Goal: Contribute content

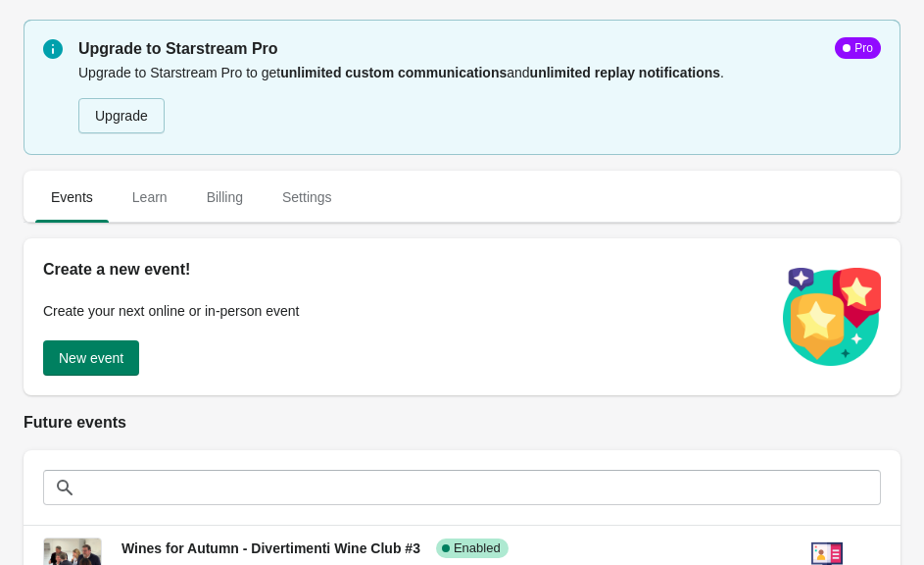
scroll to position [186, 0]
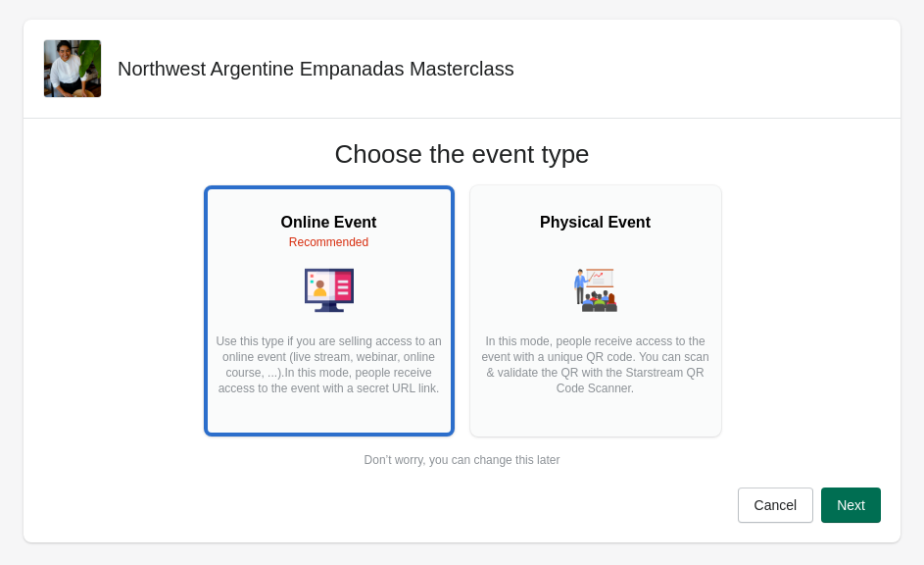
click at [853, 503] on span "Next" at bounding box center [851, 505] width 28 height 16
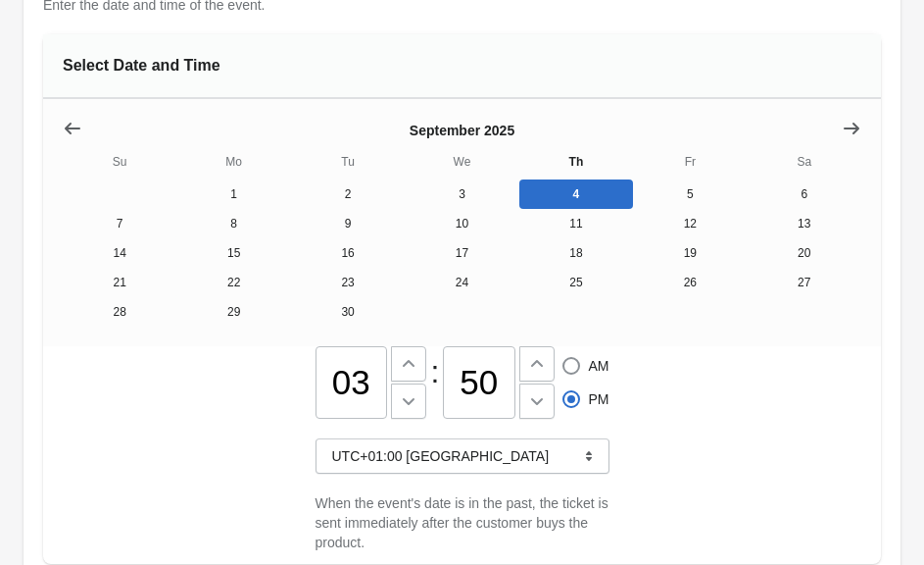
scroll to position [242, 0]
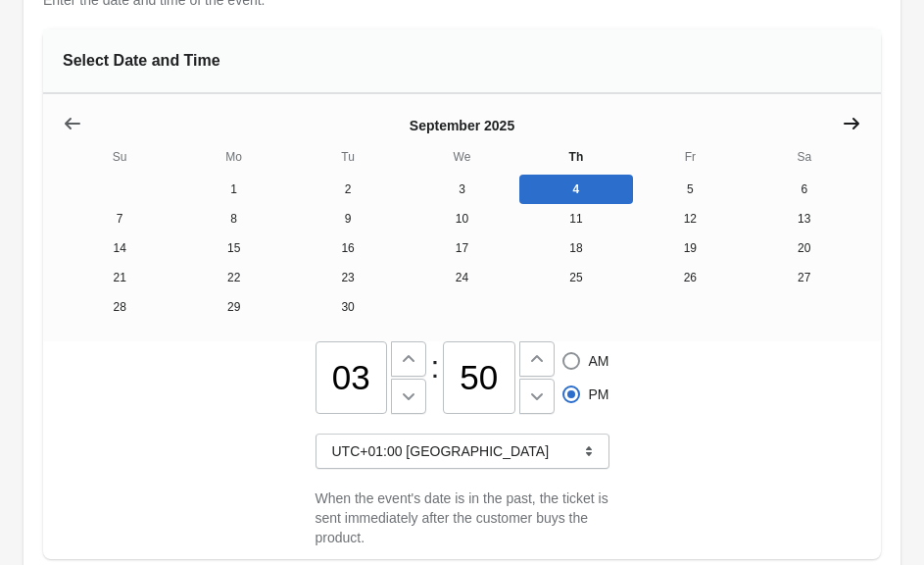
click at [851, 129] on icon "Show next month, October 2025" at bounding box center [852, 124] width 20 height 20
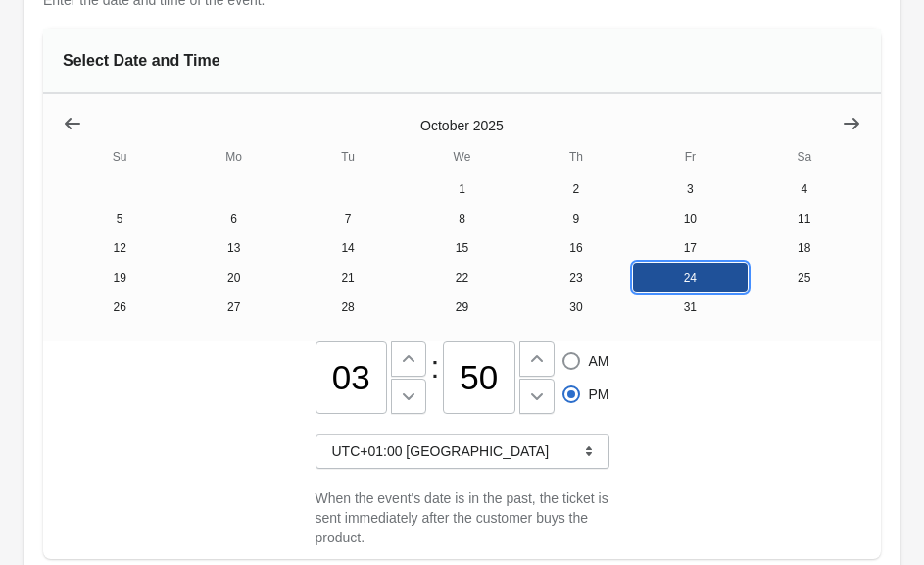
click at [667, 277] on button "24" at bounding box center [690, 277] width 114 height 29
click at [356, 375] on input "03" at bounding box center [352, 377] width 73 height 73
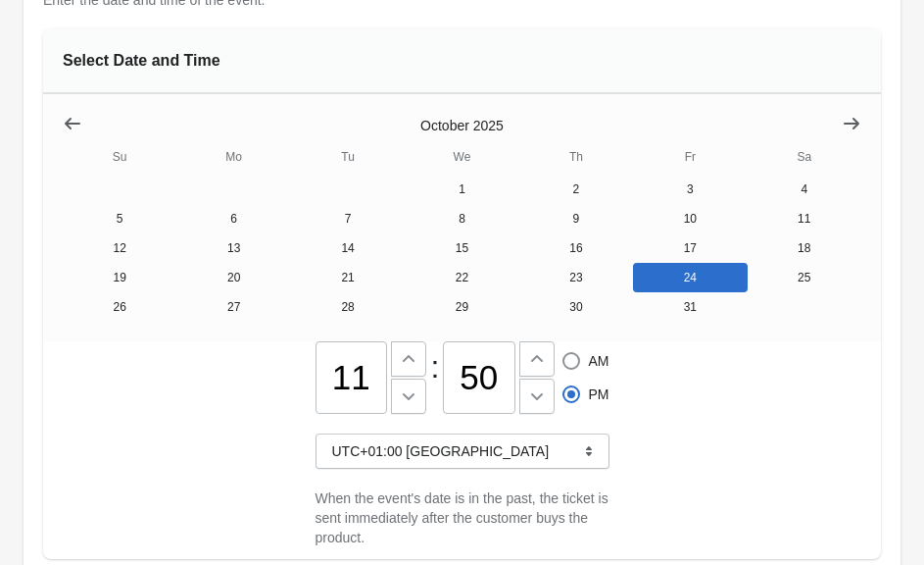
type input "11"
radio input "true"
radio input "false"
click at [496, 380] on input "50" at bounding box center [479, 377] width 73 height 73
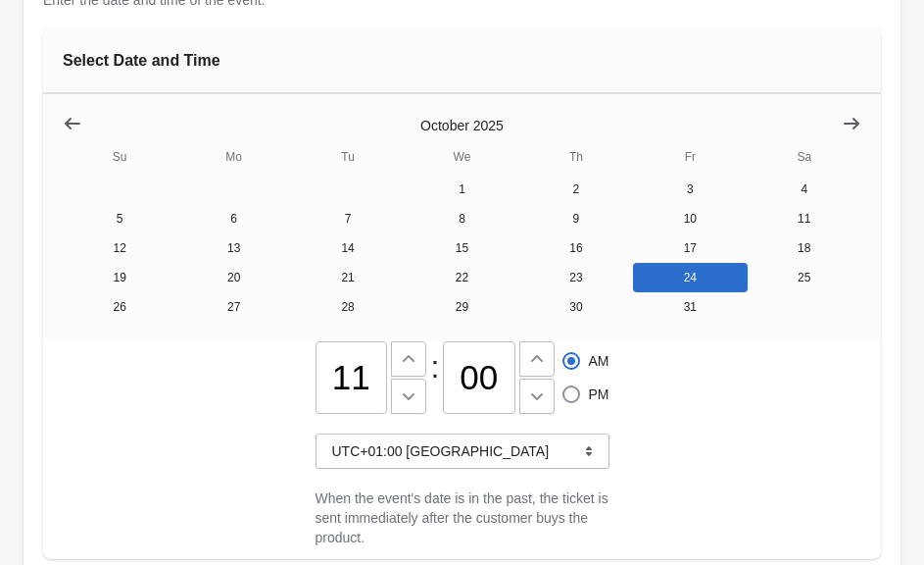
type input "00"
click at [728, 396] on div "11 : 00 AM PM UTC+01:00 [GEOGRAPHIC_DATA] When the event's date is in the past,…" at bounding box center [462, 450] width 838 height 218
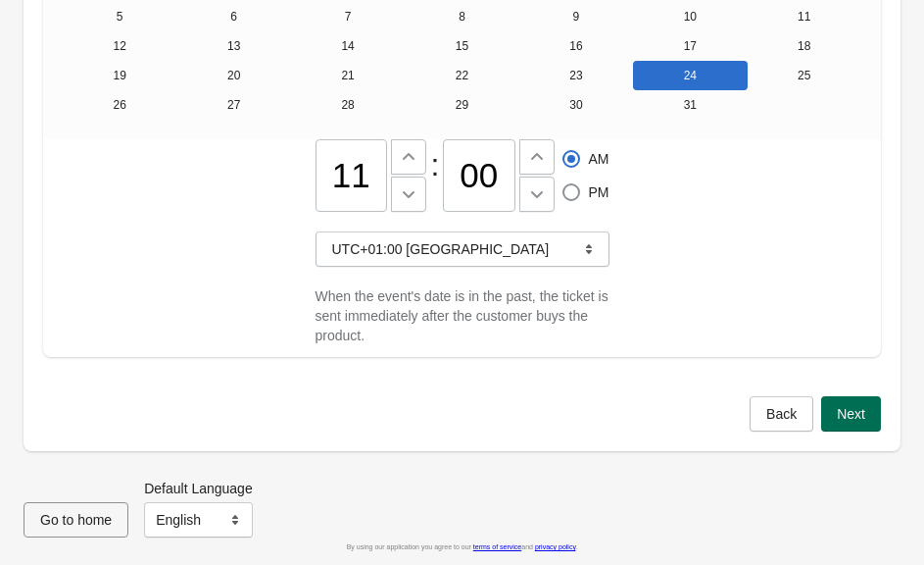
click at [859, 422] on button "Next" at bounding box center [852, 413] width 60 height 35
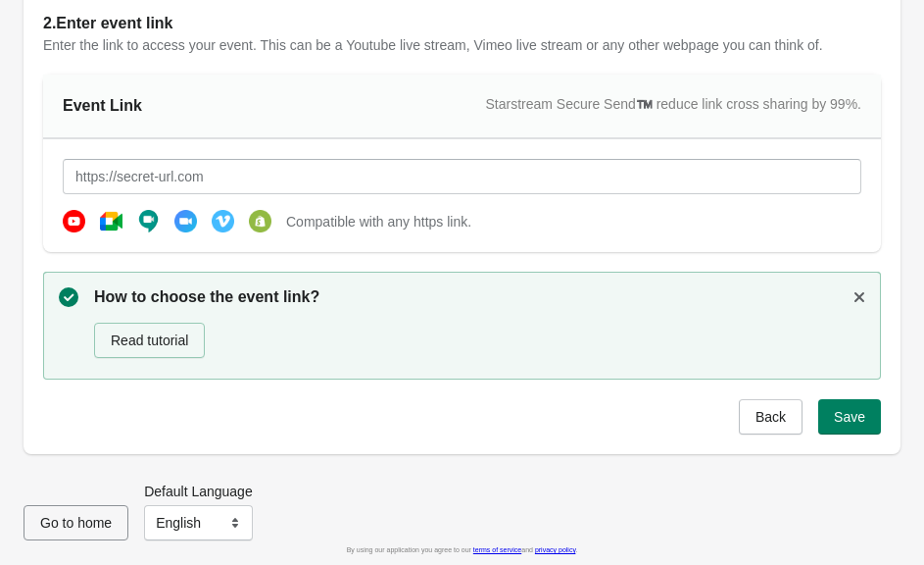
scroll to position [180, 0]
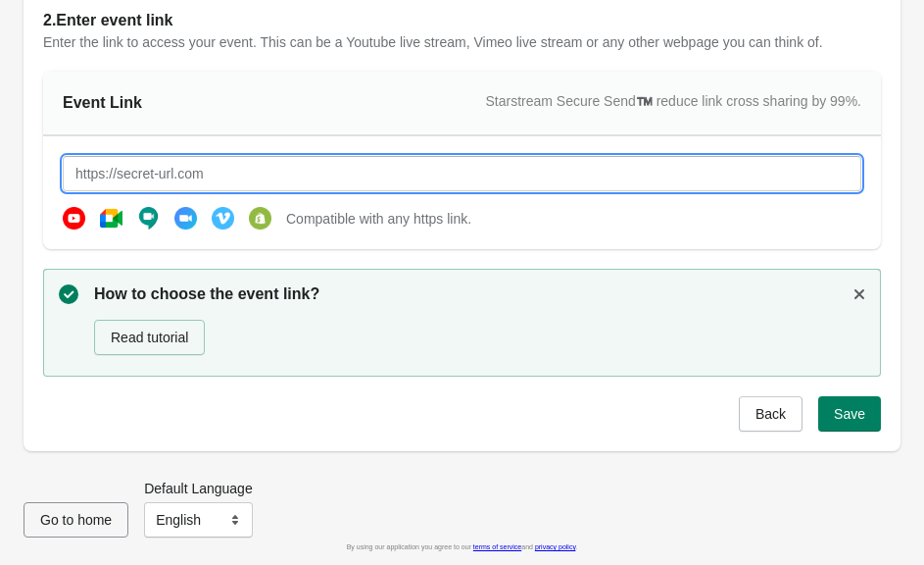
click at [364, 177] on input "text" at bounding box center [462, 173] width 799 height 35
type input "[URL][DOMAIN_NAME]"
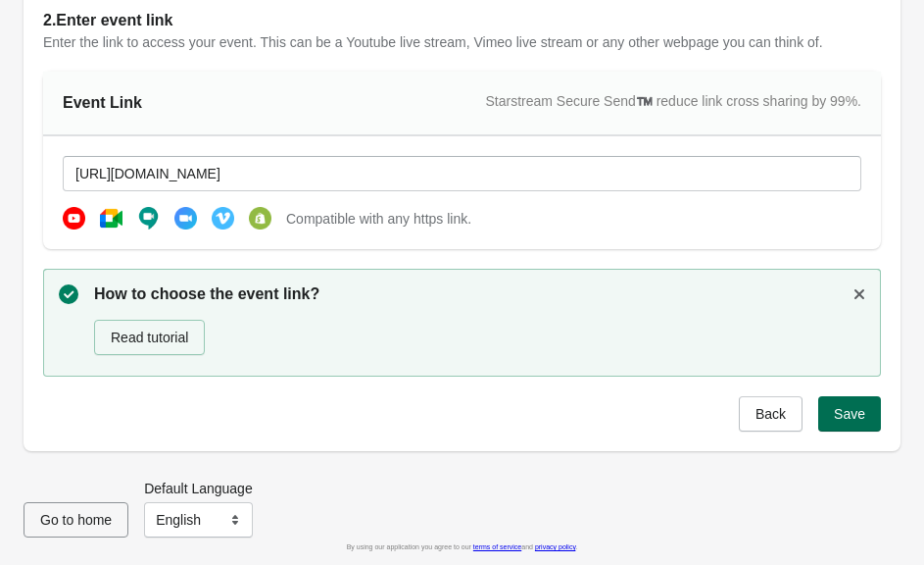
click at [849, 422] on button "Save" at bounding box center [850, 413] width 63 height 35
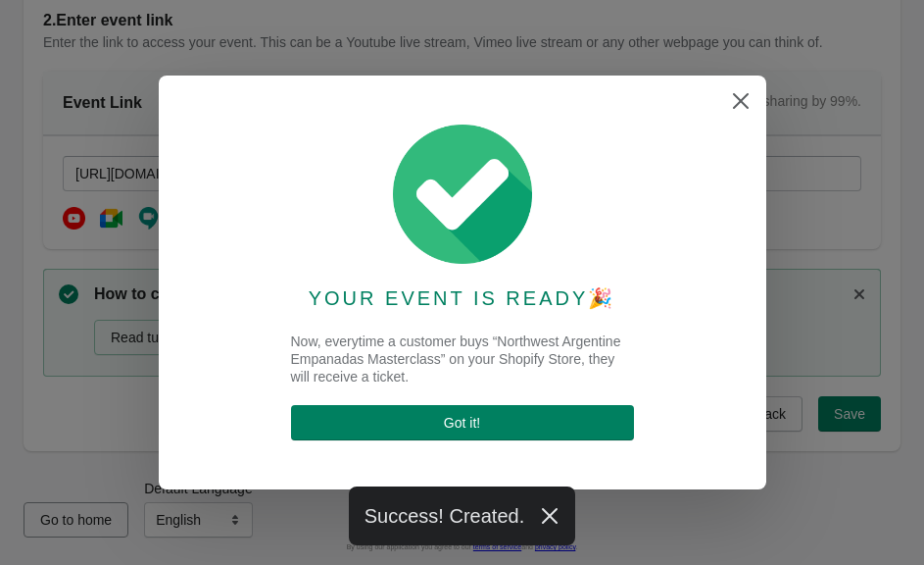
scroll to position [0, 0]
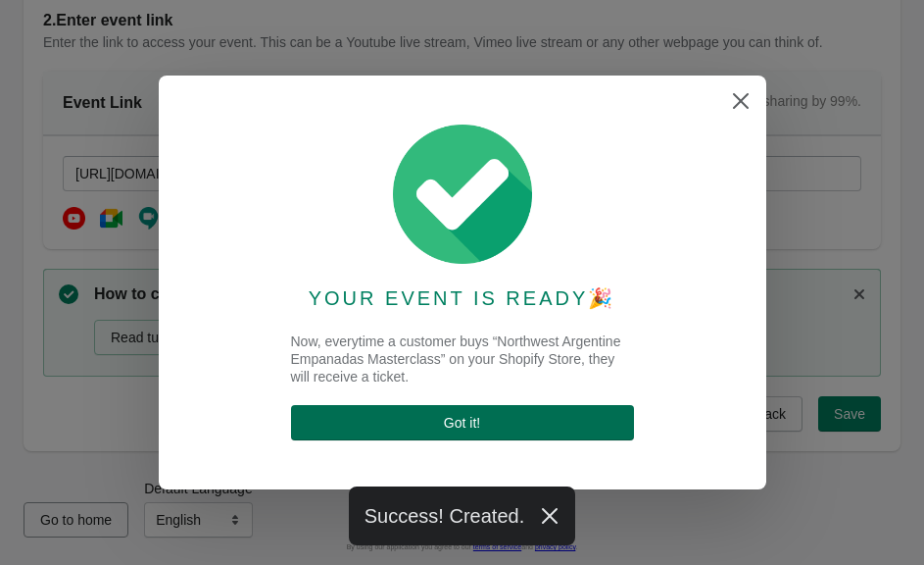
click at [554, 434] on button "Got it !" at bounding box center [462, 422] width 343 height 35
select select "US"
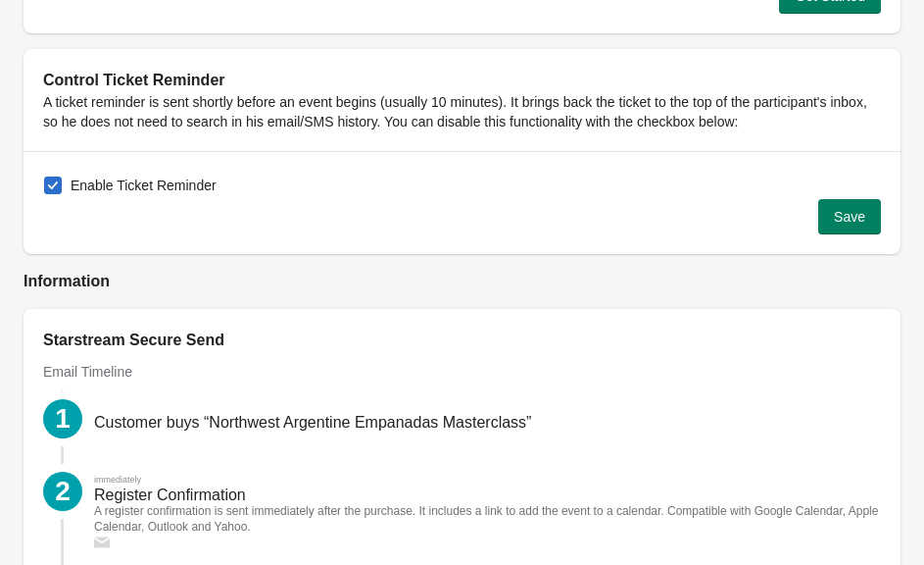
scroll to position [2156, 0]
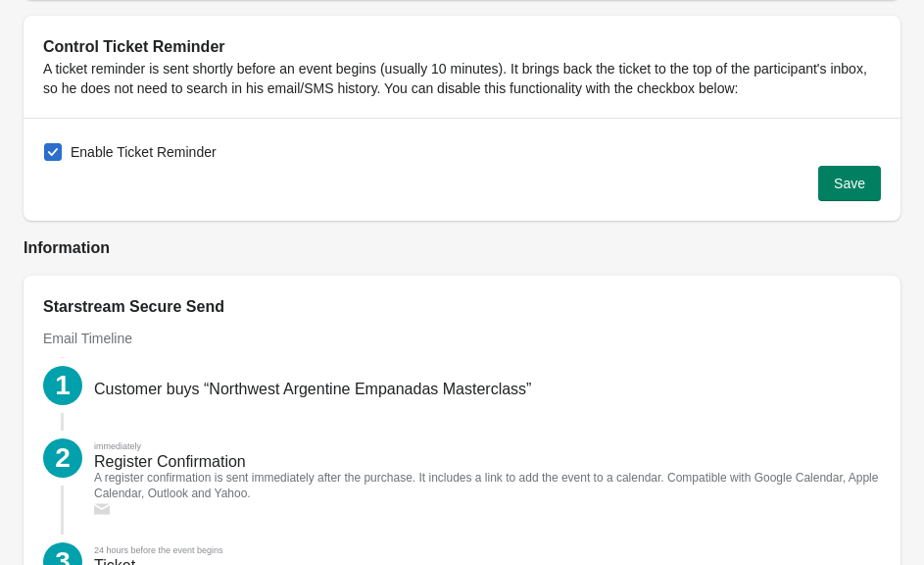
click at [183, 172] on div "Save" at bounding box center [454, 175] width 854 height 51
click at [183, 146] on span "Enable Ticket Reminder" at bounding box center [144, 152] width 146 height 20
click at [45, 144] on input "Enable Ticket Reminder" at bounding box center [44, 143] width 1 height 1
checkbox input "false"
click at [864, 189] on span "Save" at bounding box center [849, 183] width 31 height 16
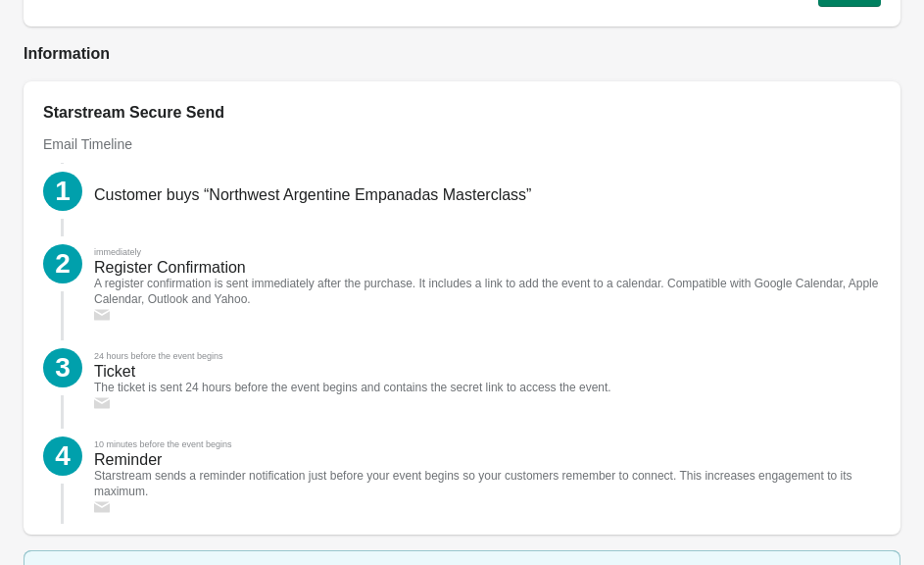
scroll to position [2334, 0]
